Goal: Use online tool/utility: Utilize a website feature to perform a specific function

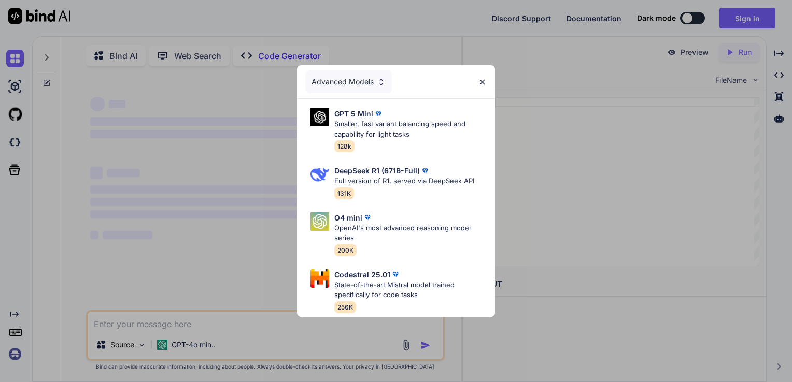
click at [522, 171] on div "Advanced Models GPT 5 Mini Smaller, fast variant balancing speed and capability…" at bounding box center [396, 191] width 792 height 382
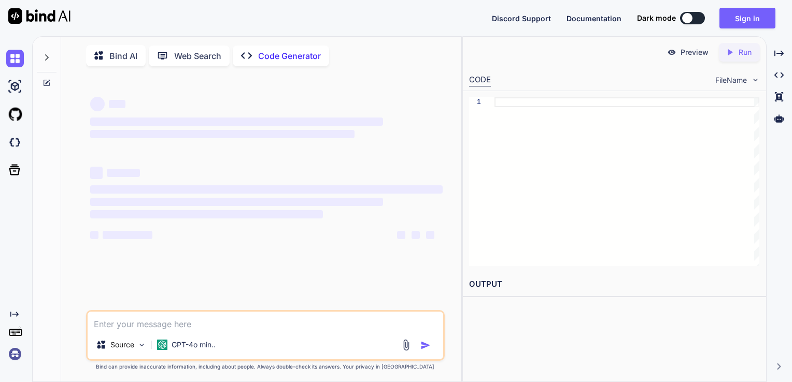
scroll to position [4, 0]
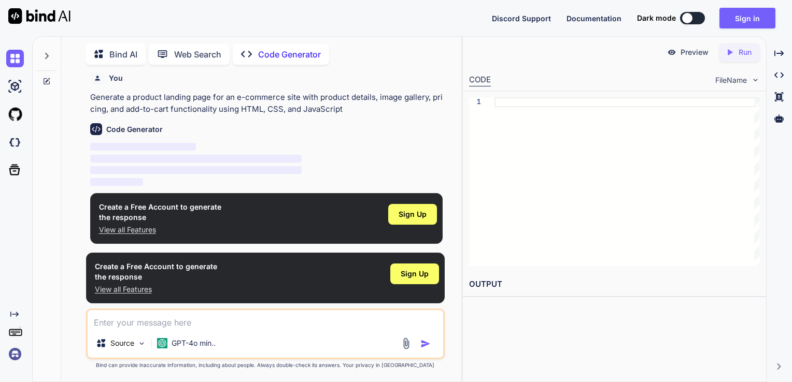
type textarea "x"
click at [216, 321] on textarea at bounding box center [266, 319] width 356 height 19
type textarea "w"
type textarea "x"
type textarea "we"
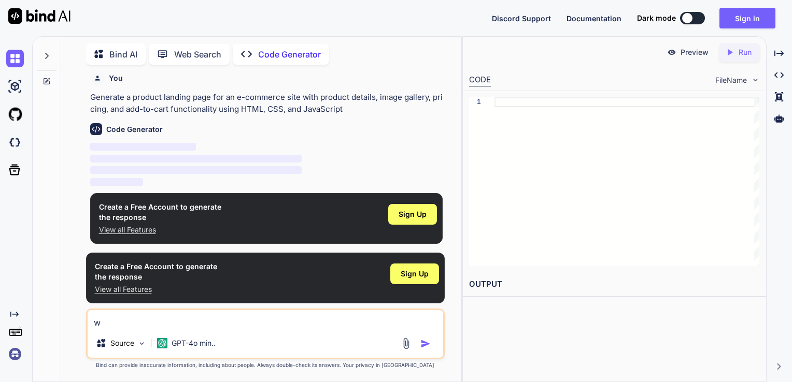
type textarea "x"
type textarea "we"
type textarea "x"
type textarea "we h"
type textarea "x"
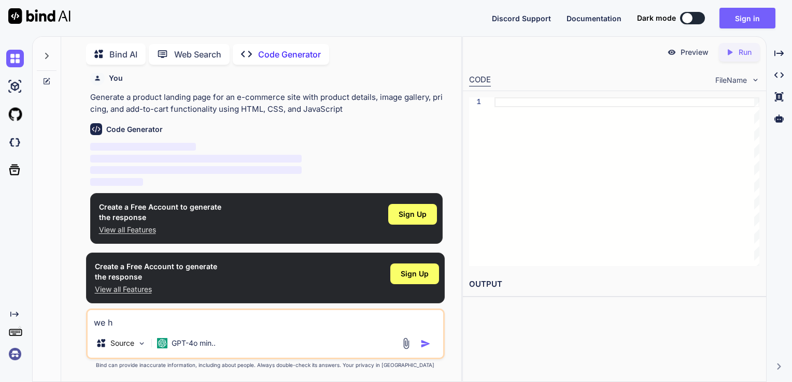
type textarea "we ha"
type textarea "x"
type textarea "we hav"
type textarea "x"
type textarea "we have"
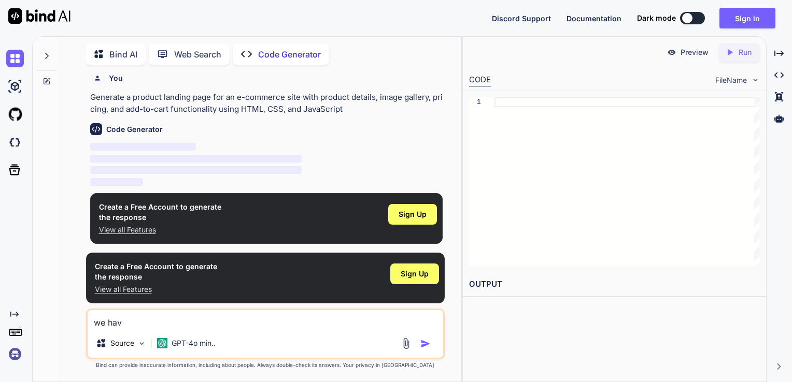
type textarea "x"
type textarea "we have"
type textarea "x"
type textarea "we have l"
type textarea "x"
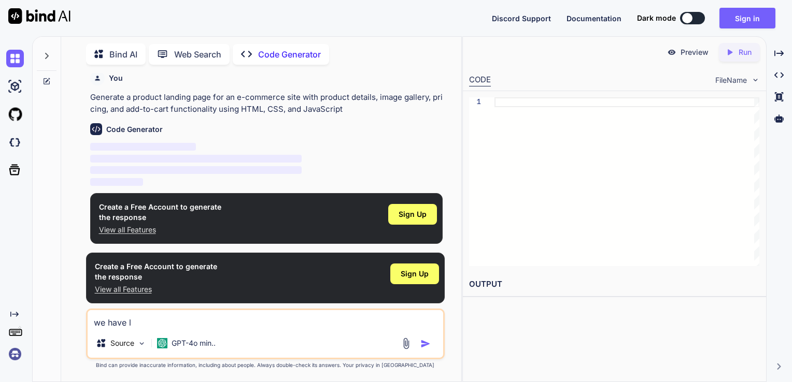
type textarea "we have li"
type textarea "x"
type textarea "we have lik"
type textarea "x"
type textarea "we have like"
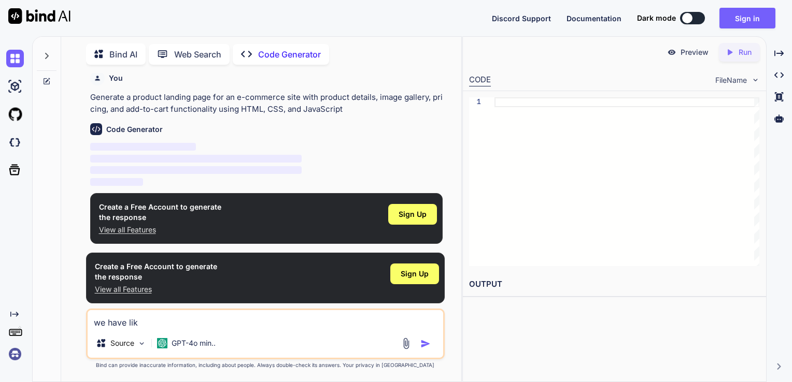
type textarea "x"
type textarea "we have like"
type textarea "x"
type textarea "we have like a"
type textarea "x"
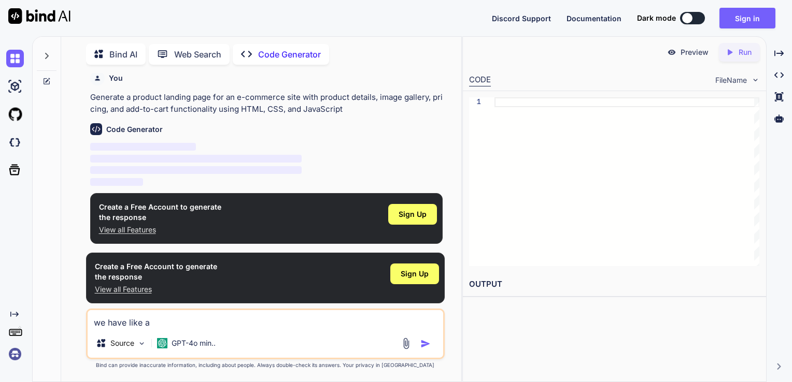
type textarea "we have like a"
type textarea "x"
type textarea "we have like a p"
type textarea "x"
type textarea "we have like a pr"
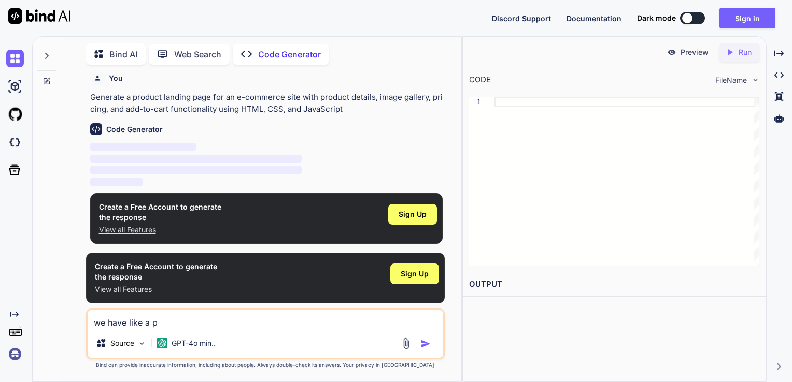
type textarea "x"
type textarea "we have like a pro"
type textarea "x"
type textarea "we have like a prod"
type textarea "x"
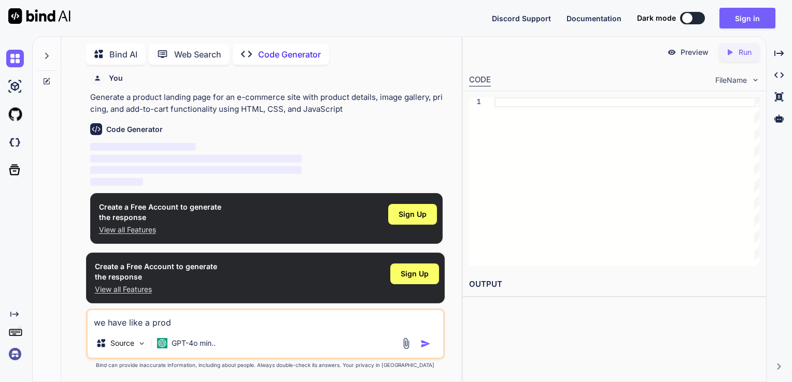
type textarea "we have like a produ"
type textarea "x"
type textarea "we have like a produc"
type textarea "x"
type textarea "we have like a product"
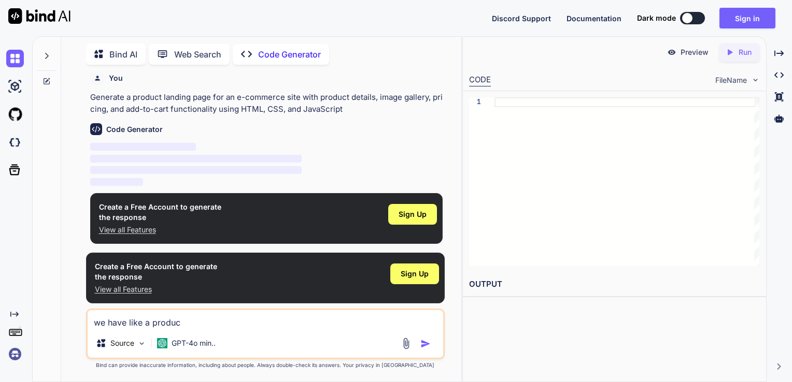
type textarea "x"
type textarea "we have like a producti"
type textarea "x"
type textarea "we have like a productio"
type textarea "x"
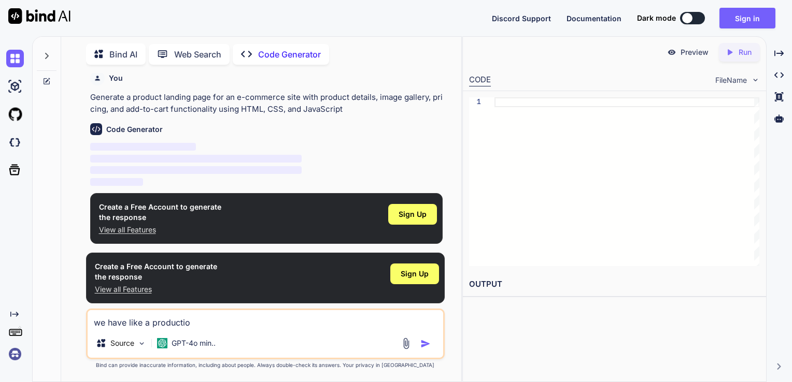
type textarea "we have like a production"
type textarea "x"
type textarea "we have like a production"
type textarea "x"
type textarea "we have like a production c"
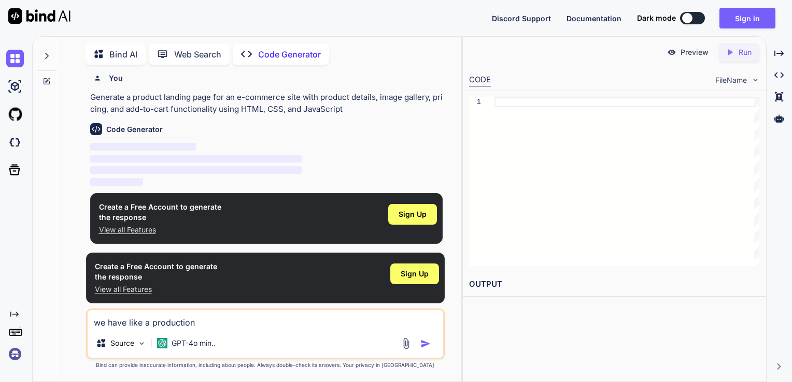
type textarea "x"
type textarea "we have like a production co"
type textarea "x"
type textarea "we have like a production com"
type textarea "x"
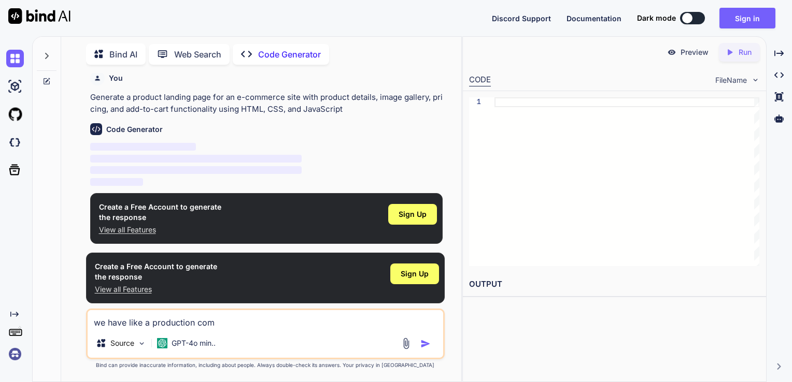
type textarea "we have like a production comp"
type textarea "x"
type textarea "we have like a production compa"
type textarea "x"
type textarea "we have like a production compan"
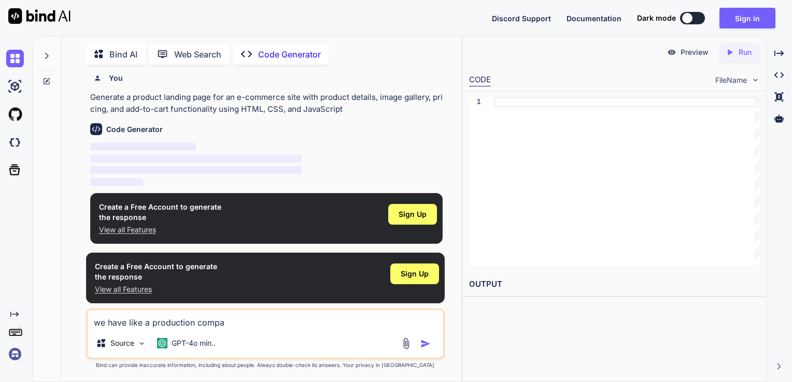
type textarea "x"
type textarea "we have like a production company"
type textarea "x"
type textarea "we have like a production company"
type textarea "x"
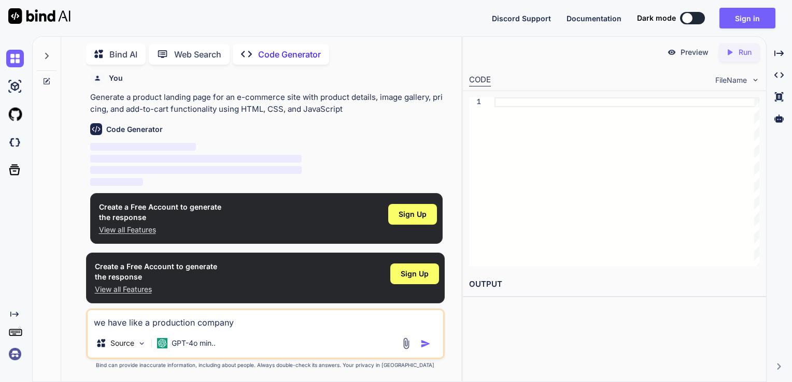
type textarea "we have like a production company t"
type textarea "x"
type textarea "we have like a production company th"
type textarea "x"
type textarea "we have like a production company tha"
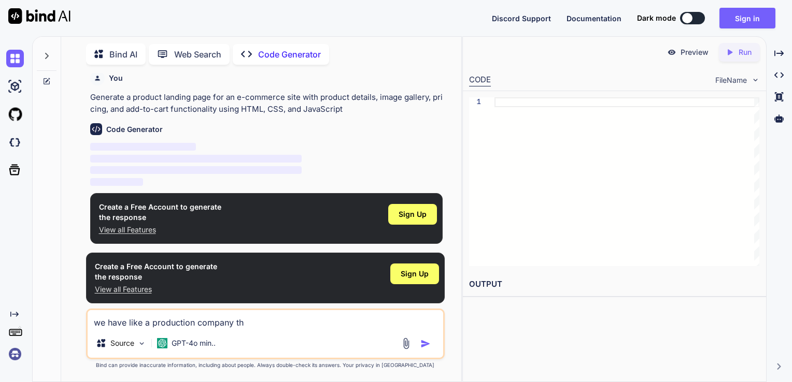
type textarea "x"
type textarea "we have like a production company that"
type textarea "x"
type textarea "we have like a production company that"
type textarea "x"
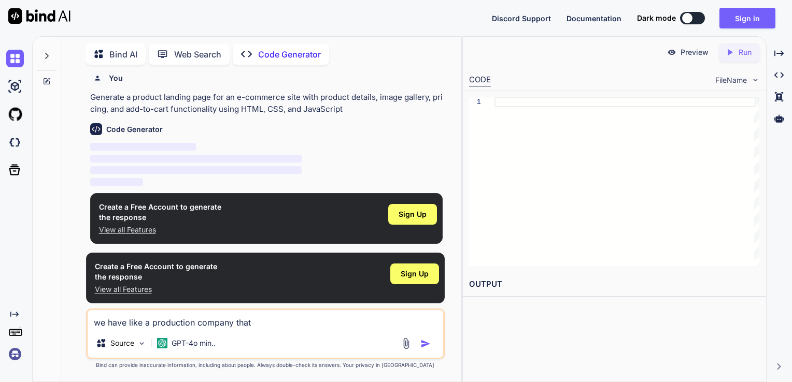
type textarea "we have like a production company that d"
type textarea "x"
type textarea "we have like a production company that do"
type textarea "x"
type textarea "we have like a production company that doe"
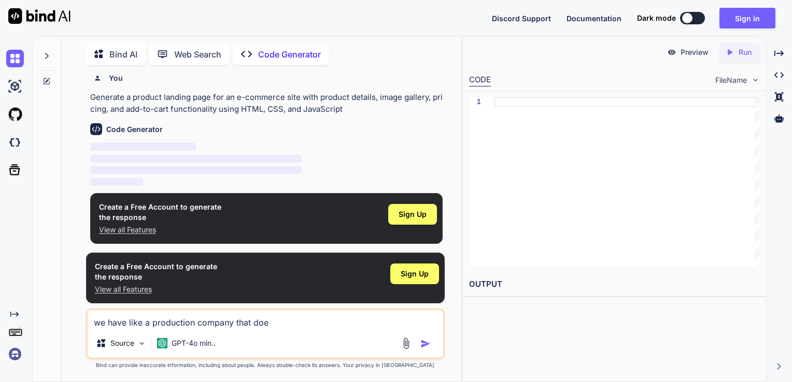
type textarea "x"
type textarea "we have like a production company that does"
type textarea "x"
type textarea "we have like a production company that does"
type textarea "x"
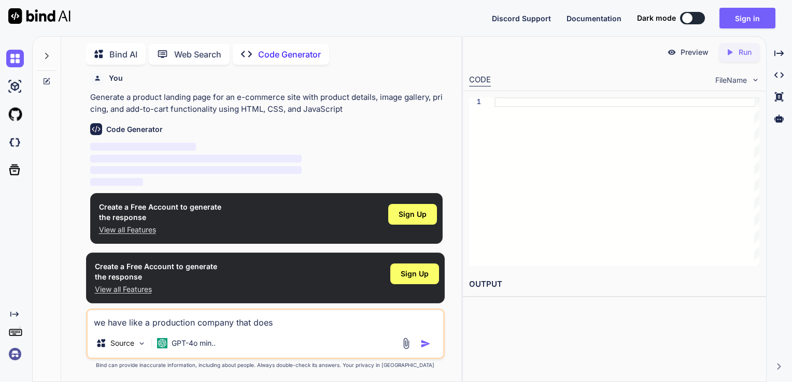
type textarea "we have like a production company that does a"
type textarea "x"
type textarea "we have like a production company that does au"
type textarea "x"
type textarea "we have like a production company that does aui"
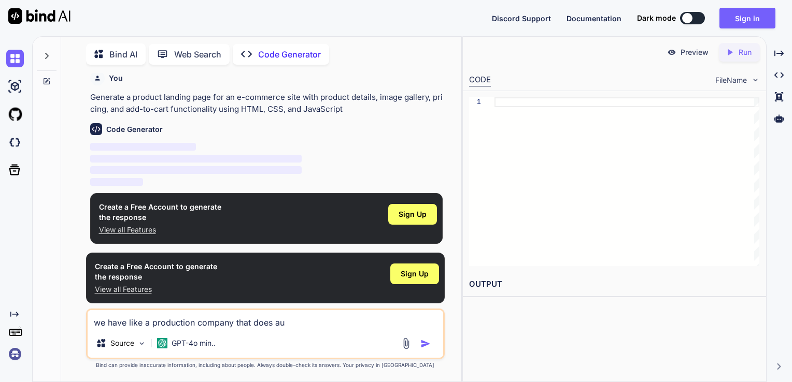
type textarea "x"
type textarea "we have like a production company that does au"
type textarea "x"
type textarea "we have like a production company that does aud"
type textarea "x"
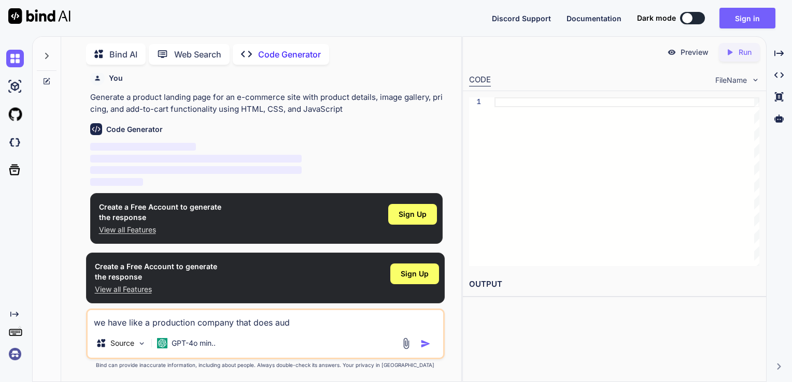
type textarea "we have like a production company that does audi"
type textarea "x"
type textarea "we have like a production company that does audio"
type textarea "x"
type textarea "we have like a production company that does audio"
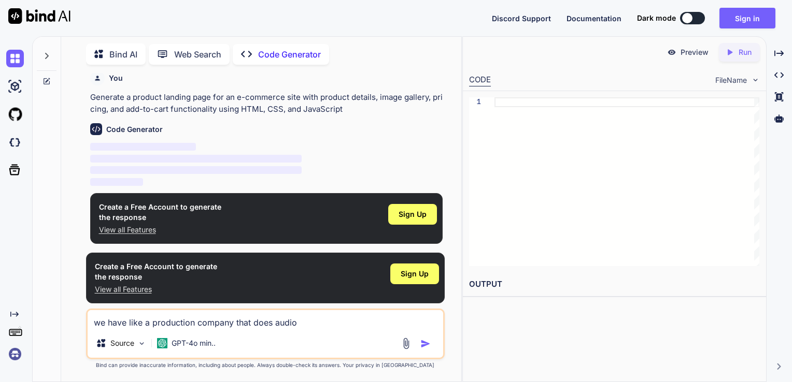
type textarea "x"
type textarea "we have like a production company that does audio a"
type textarea "x"
type textarea "we have like a production company that does audio an"
type textarea "x"
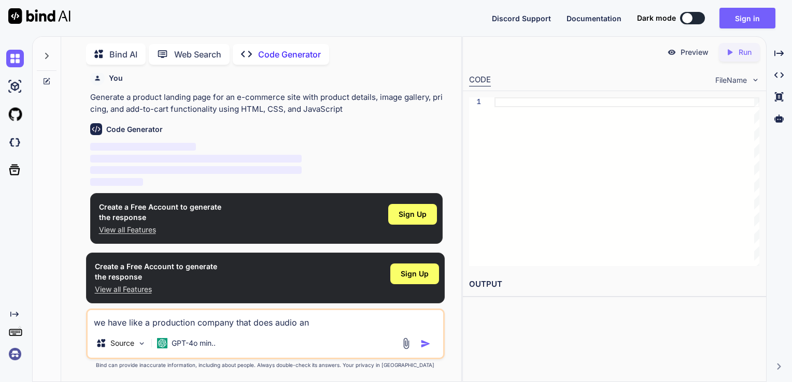
type textarea "we have like a production company that does audio and"
type textarea "x"
type textarea "we have like a production company that does audio and"
type textarea "x"
type textarea "we have like a production company that does audio and v"
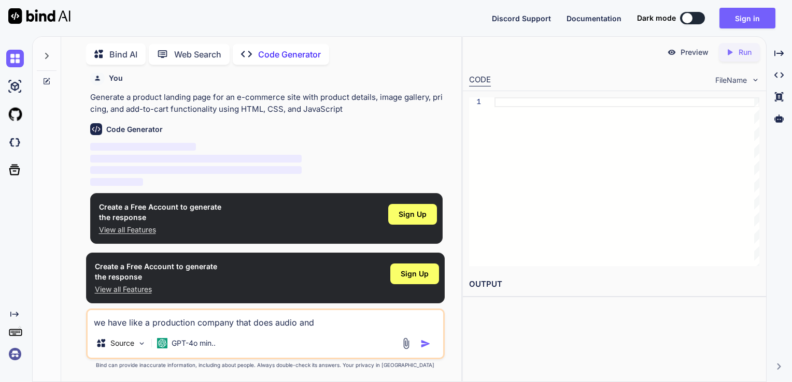
type textarea "x"
type textarea "we have like a production company that does audio and vi"
type textarea "x"
type textarea "we have like a production company that does audio and vis"
type textarea "x"
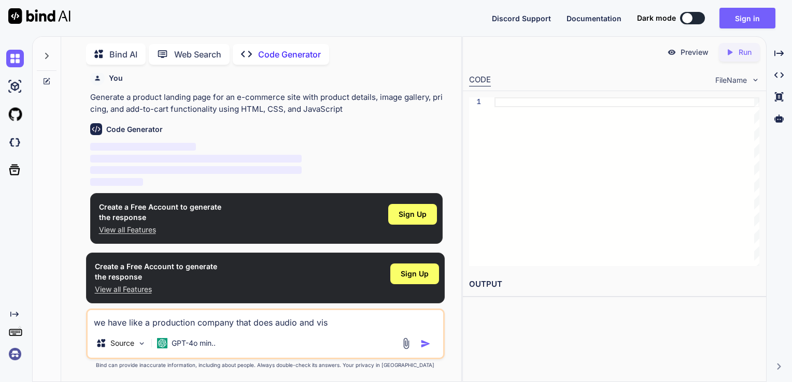
type textarea "we have like a production company that does audio and visu"
type textarea "x"
type textarea "we have like a production company that does audio and visua"
type textarea "x"
type textarea "we have like a production company that does audio and visual"
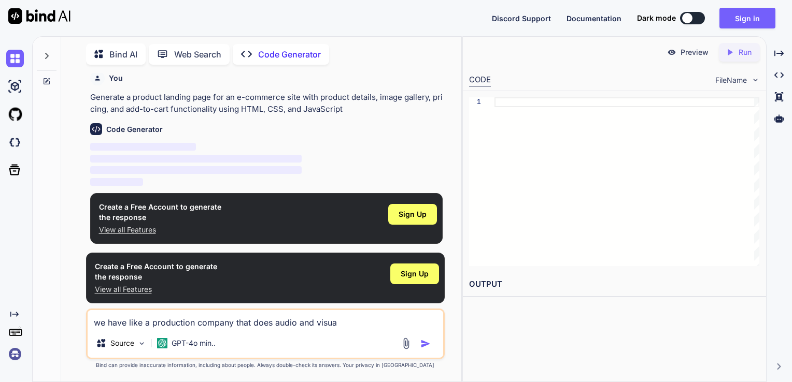
type textarea "x"
type textarea "we have like a production company that does audio and visuals"
type textarea "x"
type textarea "we have like a production company that does audio and visuals"
type textarea "x"
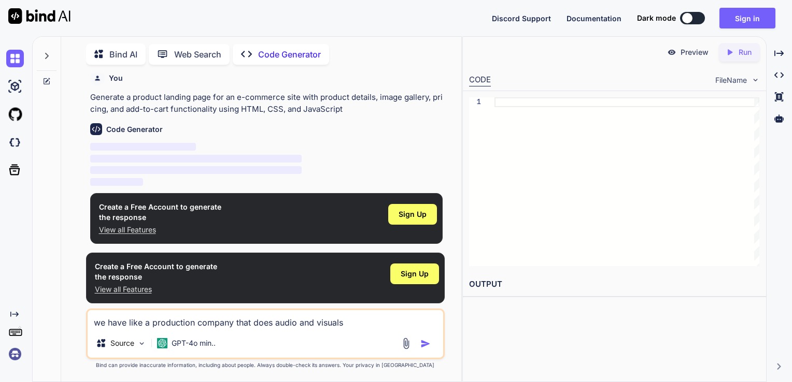
type textarea "we have like a production company that does audio and visuals a"
type textarea "x"
type textarea "we have like a production company that does audio and visuals an"
type textarea "x"
type textarea "we have like a production company that does audio and visuals and"
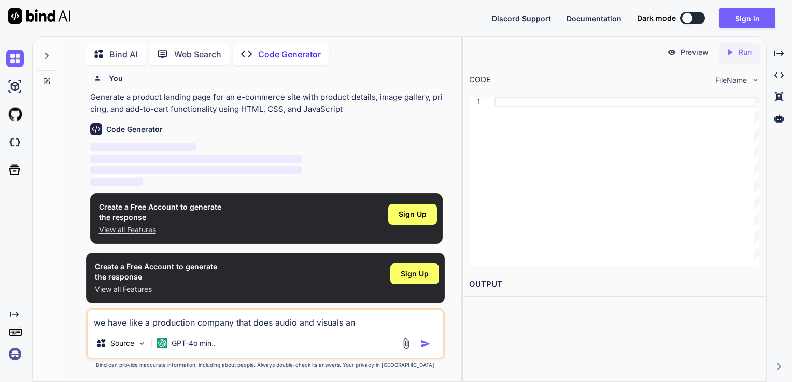
type textarea "x"
type textarea "we have like a production company that does audio and visuals and"
type textarea "x"
type textarea "we have like a production company that does audio and visuals and l"
type textarea "x"
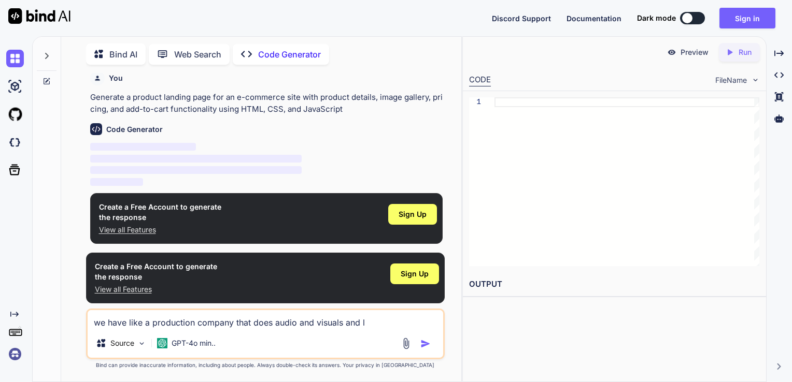
type textarea "we have like a production company that does audio and visuals and li"
type textarea "x"
type textarea "we have like a production company that does audio and visuals and lig"
type textarea "x"
type textarea "we have like a production company that does audio and visuals and ligh"
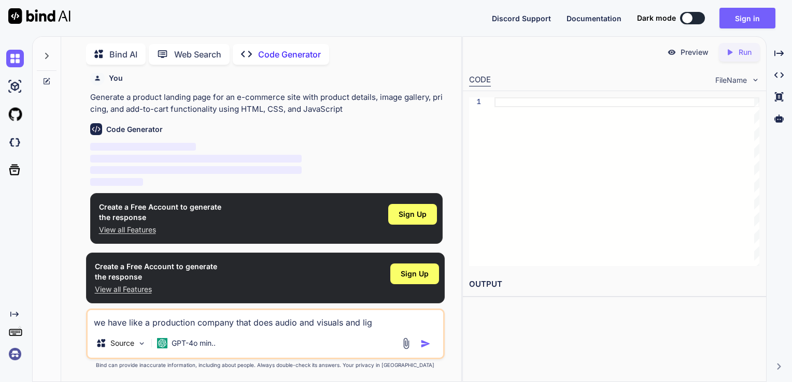
type textarea "x"
type textarea "we have like a production company that does audio and visuals and light"
type textarea "x"
type textarea "we have like a production company that does audio and visuals and lights"
type textarea "x"
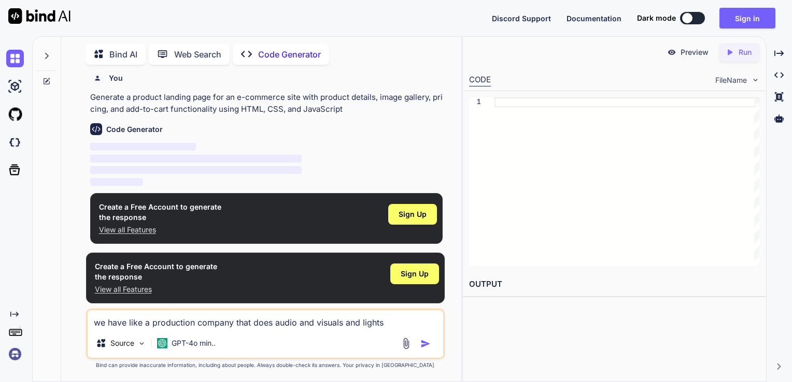
type textarea "we have like a production company that does audio and visuals and lights"
type textarea "x"
type textarea "we have like a production company that does audio and visuals and lights h"
type textarea "x"
type textarea "we have like a production company that does audio and visuals and lights ho"
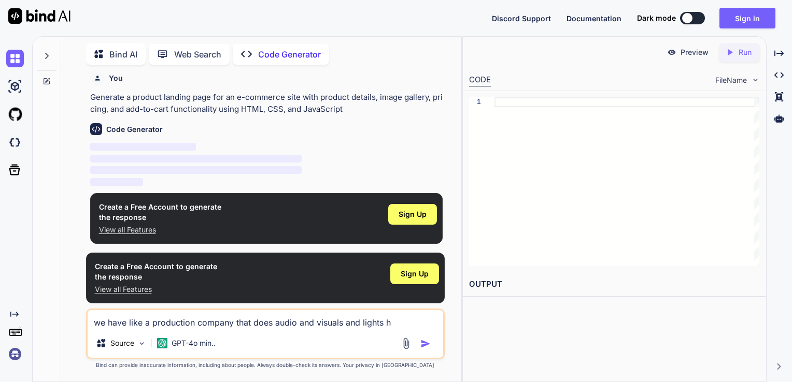
type textarea "x"
type textarea "we have like a production company that does audio and visuals and lights how"
type textarea "x"
type textarea "we have like a production company that does audio and visuals and lights how"
type textarea "x"
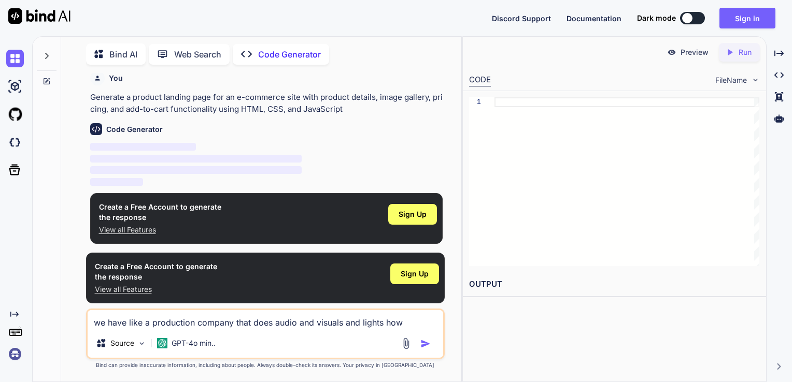
type textarea "we have like a production company that does audio and visuals and lights how c"
type textarea "x"
type textarea "we have like a production company that does audio and visuals and lights how ca"
type textarea "x"
type textarea "we have like a production company that does audio and visuals and lights how can"
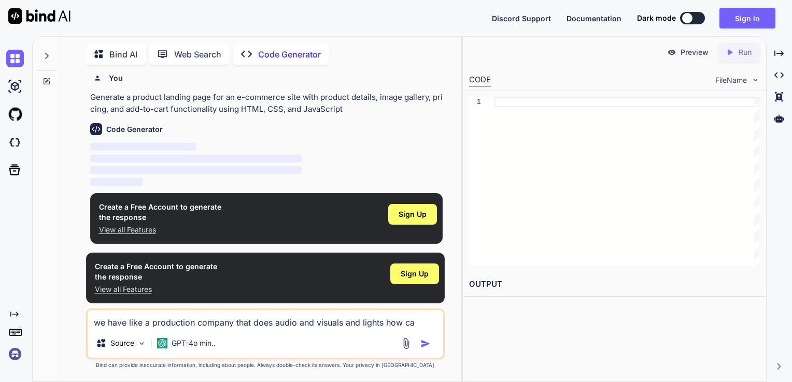
type textarea "x"
type textarea "we have like a production company that does audio and visuals and lights how can"
type textarea "x"
type textarea "we have like a production company that does audio and visuals and lights how ca…"
type textarea "x"
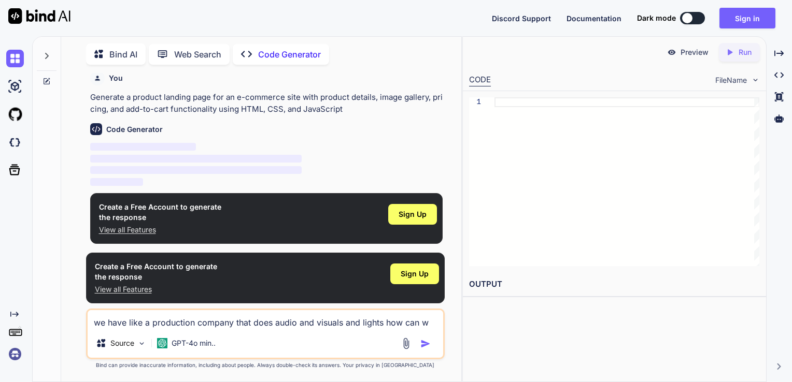
type textarea "we have like a production company that does audio and visuals and lights how ca…"
type textarea "x"
type textarea "we have like a production company that does audio and visuals and lights how ca…"
type textarea "x"
type textarea "we have like a production company that does audio and visuals and lights how ca…"
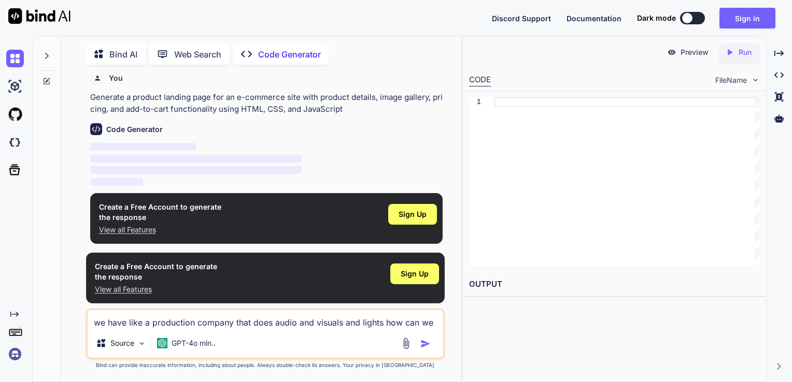
type textarea "x"
type textarea "we have like a production company that does audio and visuals and lights how ca…"
type textarea "x"
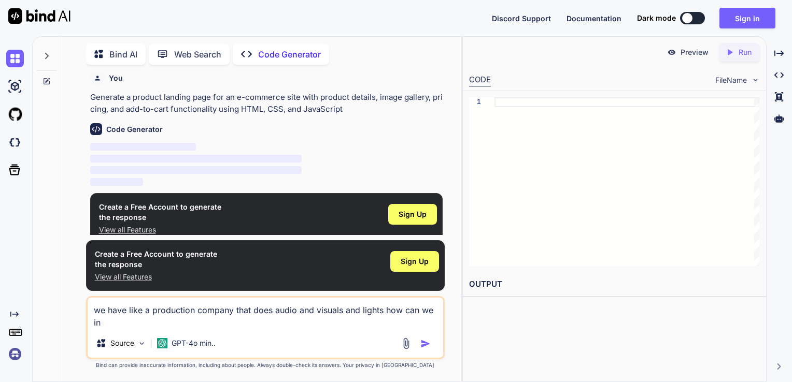
type textarea "we have like a production company that does audio and visuals and lights how ca…"
type textarea "x"
type textarea "we have like a production company that does audio and visuals and lights how ca…"
type textarea "x"
type textarea "we have like a production company that does audio and visuals and lights how ca…"
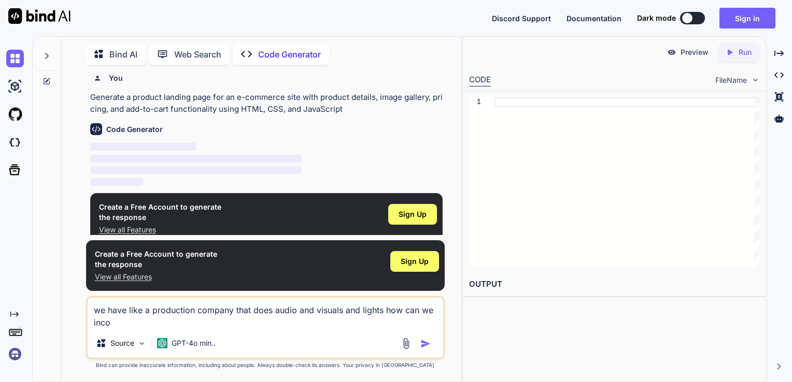
type textarea "x"
type textarea "we have like a production company that does audio and visuals and lights how ca…"
type textarea "x"
type textarea "we have like a production company that does audio and visuals and lights how ca…"
type textarea "x"
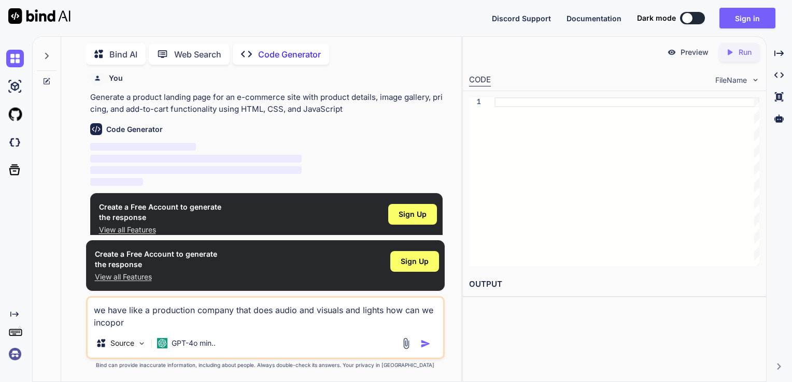
type textarea "we have like a production company that does audio and visuals and lights how ca…"
type textarea "x"
type textarea "we have like a production company that does audio and visuals and lights how ca…"
type textarea "x"
type textarea "we have like a production company that does audio and visuals and lights how ca…"
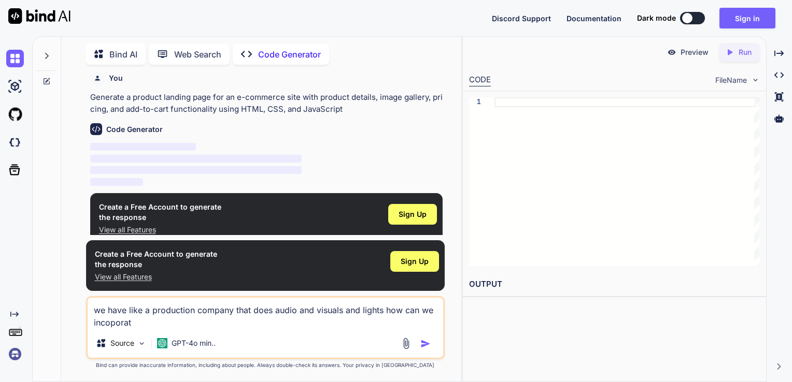
type textarea "x"
type textarea "we have like a production company that does audio and visuals and lights how ca…"
type textarea "x"
type textarea "we have like a production company that does audio and visuals and lights how ca…"
type textarea "x"
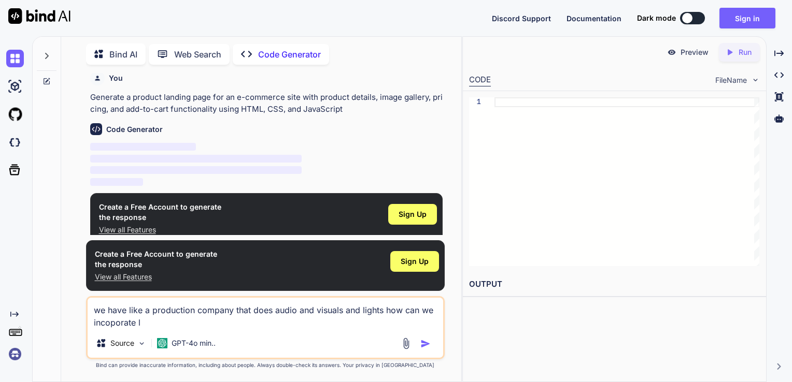
type textarea "we have like a production company that does audio and visuals and lights how ca…"
type textarea "x"
type textarea "we have like a production company that does audio and visuals and lights how ca…"
click at [428, 347] on img "button" at bounding box center [425, 344] width 10 height 10
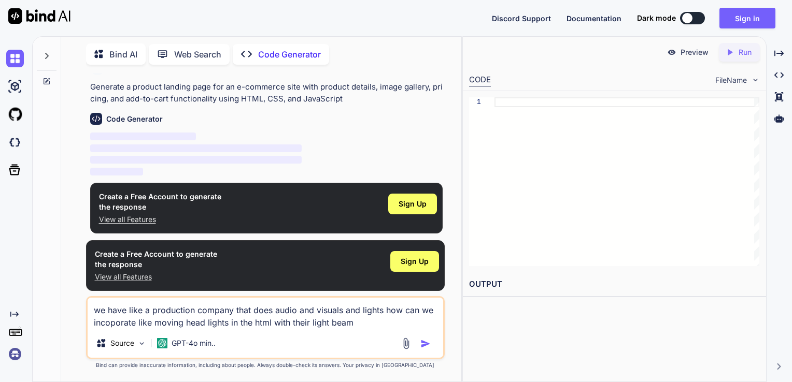
scroll to position [19, 0]
